Goal: Information Seeking & Learning: Check status

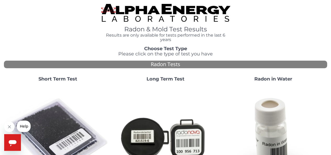
click at [65, 76] on strong "Short Term Test" at bounding box center [57, 79] width 39 height 6
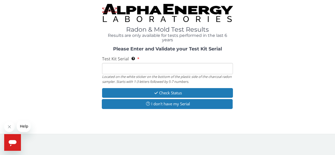
click at [110, 63] on input "Test Kit Serial Located on the white sticker on the bottom of the plastic side …" at bounding box center [167, 68] width 131 height 11
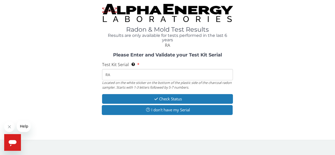
click at [110, 62] on span "Test Kit Serial" at bounding box center [115, 65] width 27 height 6
click at [110, 69] on input "RA" at bounding box center [167, 74] width 131 height 11
click at [118, 52] on strong "Please Enter and Validate your Test Kit Serial" at bounding box center [167, 55] width 109 height 6
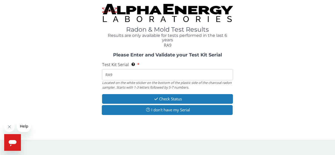
click at [115, 69] on input "RA9" at bounding box center [167, 74] width 131 height 11
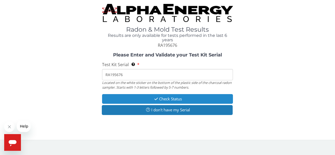
type input "RA195676"
click at [164, 94] on button "Check Status" at bounding box center [167, 99] width 131 height 10
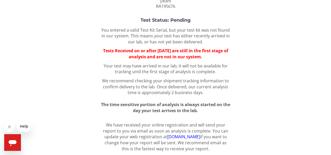
scroll to position [65, 0]
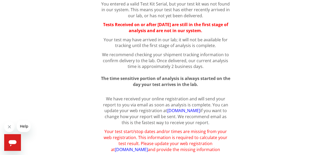
click at [148, 147] on link "[DOMAIN_NAME]" at bounding box center [131, 150] width 33 height 6
